Goal: Task Accomplishment & Management: Manage account settings

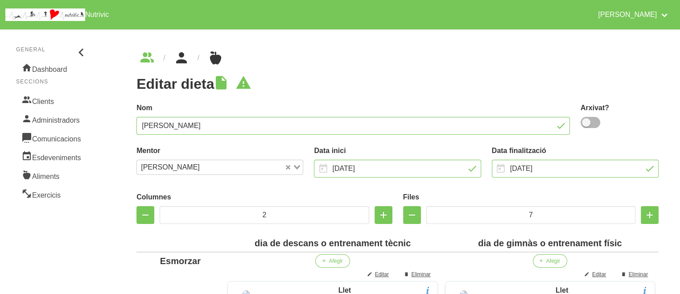
click at [176, 60] on icon "breadcrumbs" at bounding box center [181, 58] width 16 height 24
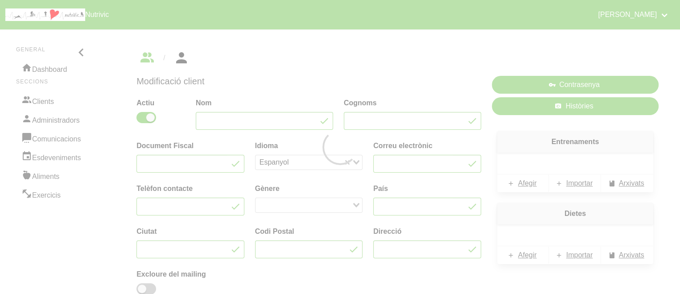
type input "Jan"
type input "[PERSON_NAME]"
type input "[EMAIL_ADDRESS][DOMAIN_NAME]"
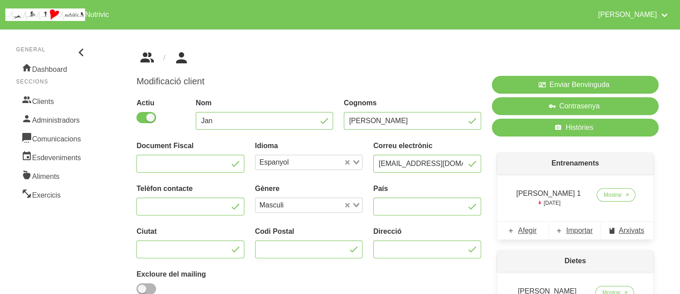
click at [155, 62] on link "breadcrumbs" at bounding box center [149, 58] width 27 height 14
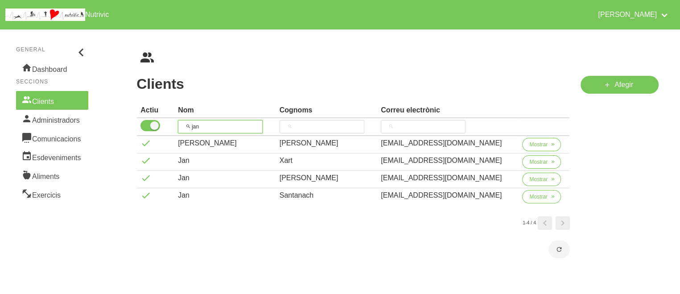
click at [209, 130] on input "jan" at bounding box center [220, 126] width 85 height 13
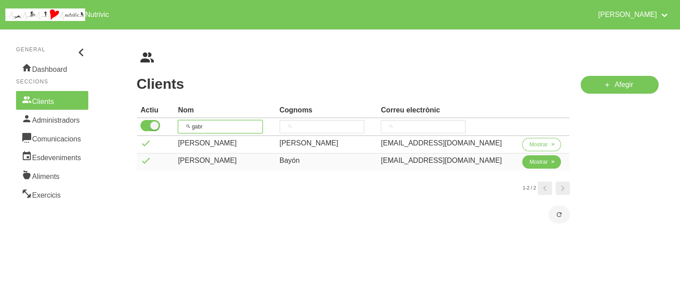
type input "gabr"
click at [530, 159] on span "Mostrar" at bounding box center [538, 162] width 18 height 8
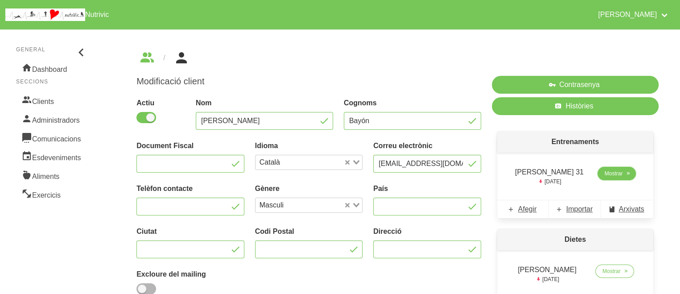
click at [613, 175] on span "Mostrar" at bounding box center [614, 173] width 18 height 8
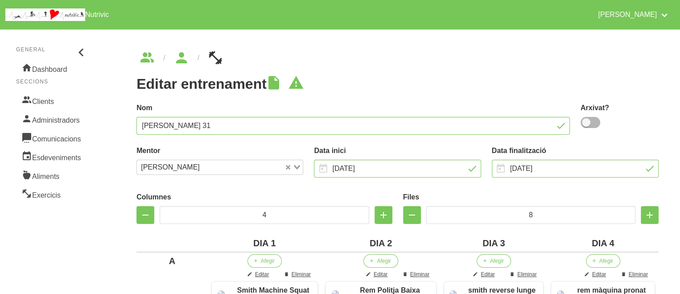
click at [475, 111] on label "Nom" at bounding box center [352, 108] width 433 height 11
click at [178, 62] on icon "breadcrumbs" at bounding box center [181, 58] width 16 height 24
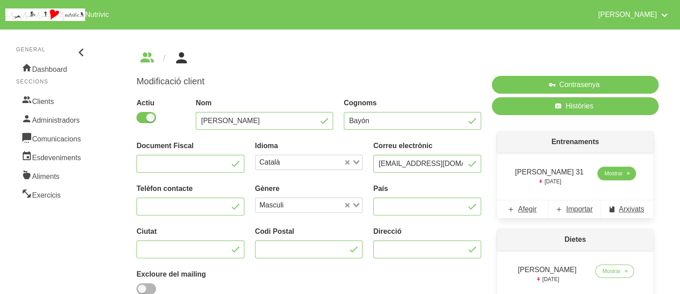
click at [615, 174] on span "Mostrar" at bounding box center [614, 173] width 18 height 8
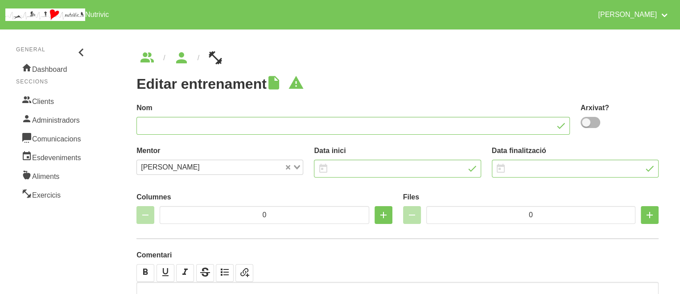
type input "[PERSON_NAME] 31"
type input "[DATE]"
type input "4"
type input "8"
